Goal: Check status: Check status

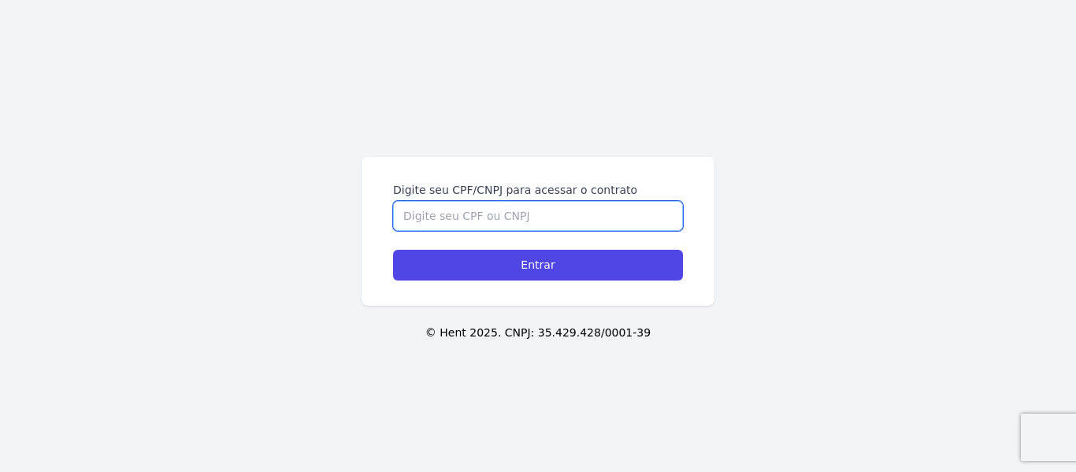
click at [524, 215] on input "Digite seu CPF/CNPJ para acessar o contrato" at bounding box center [538, 216] width 290 height 30
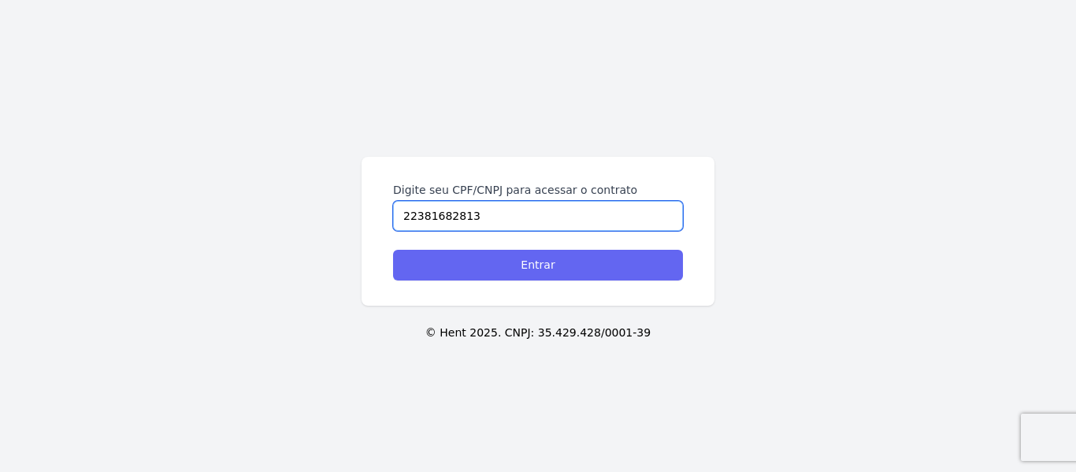
type input "22381682813"
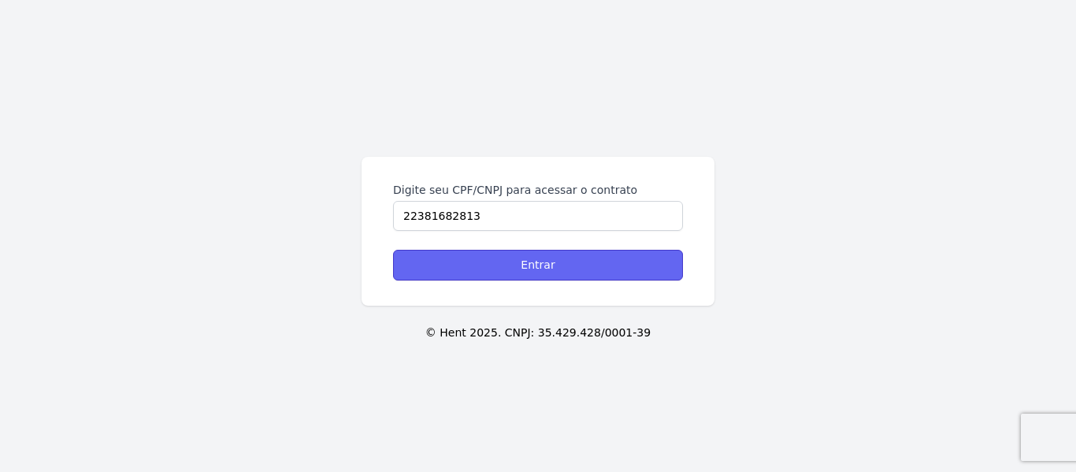
click at [537, 275] on input "Entrar" at bounding box center [538, 265] width 290 height 31
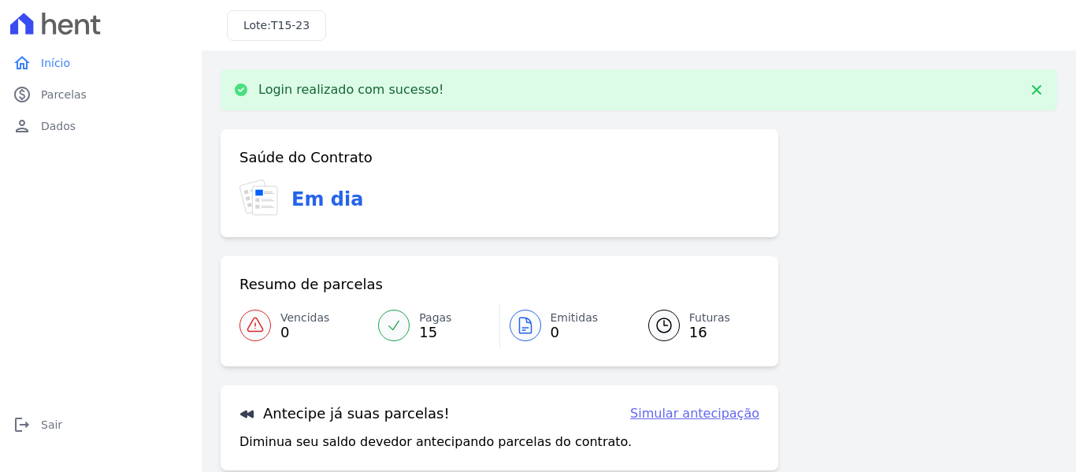
click at [551, 316] on span "Emitidas" at bounding box center [574, 317] width 48 height 17
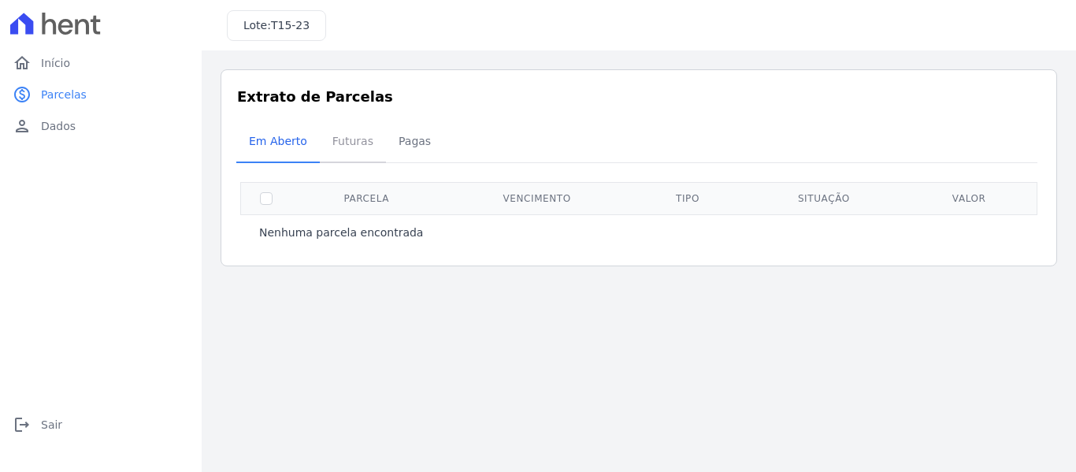
click at [350, 144] on span "Futuras" at bounding box center [353, 140] width 60 height 31
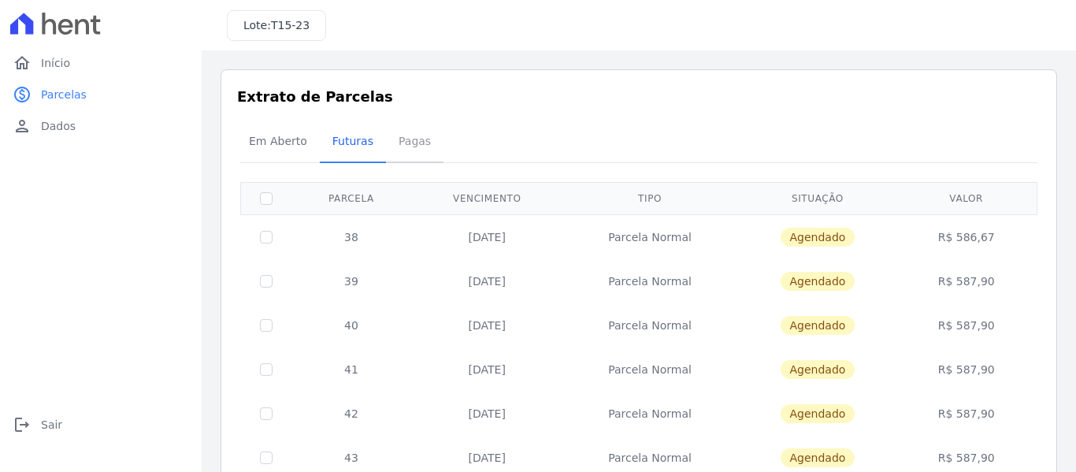
click at [412, 139] on span "Pagas" at bounding box center [414, 140] width 51 height 31
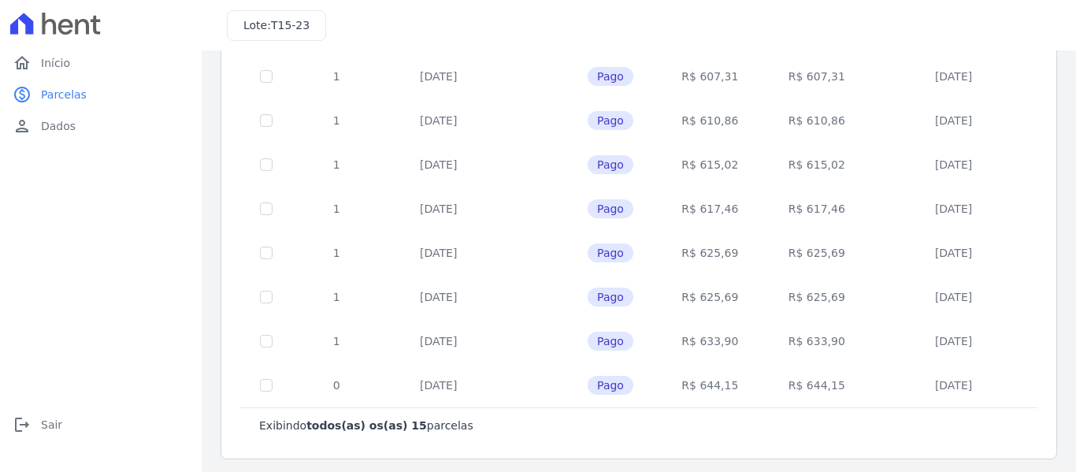
scroll to position [476, 0]
